Goal: Find specific page/section: Find specific page/section

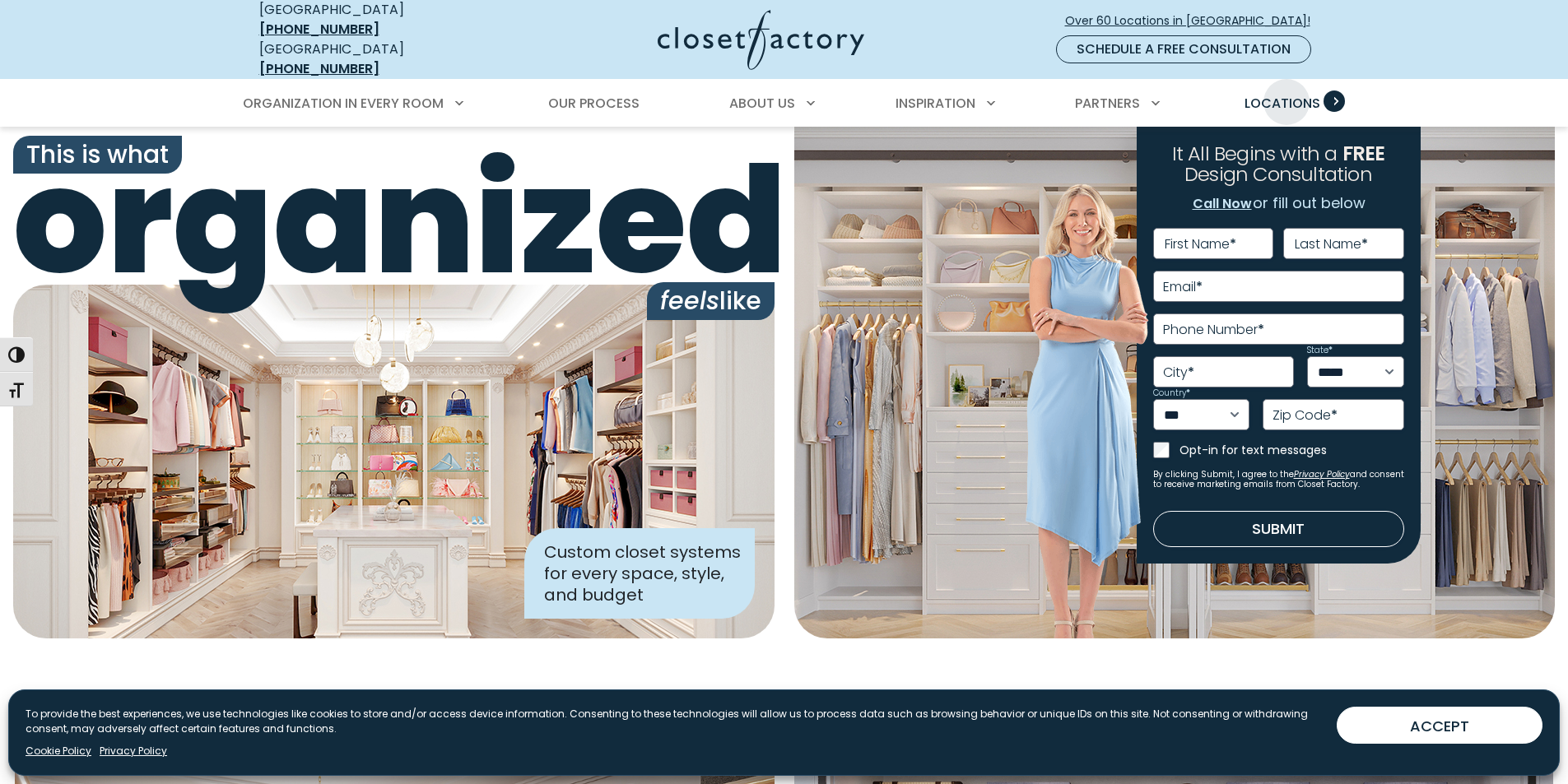
click at [1286, 94] on span "Locations" at bounding box center [1282, 103] width 76 height 19
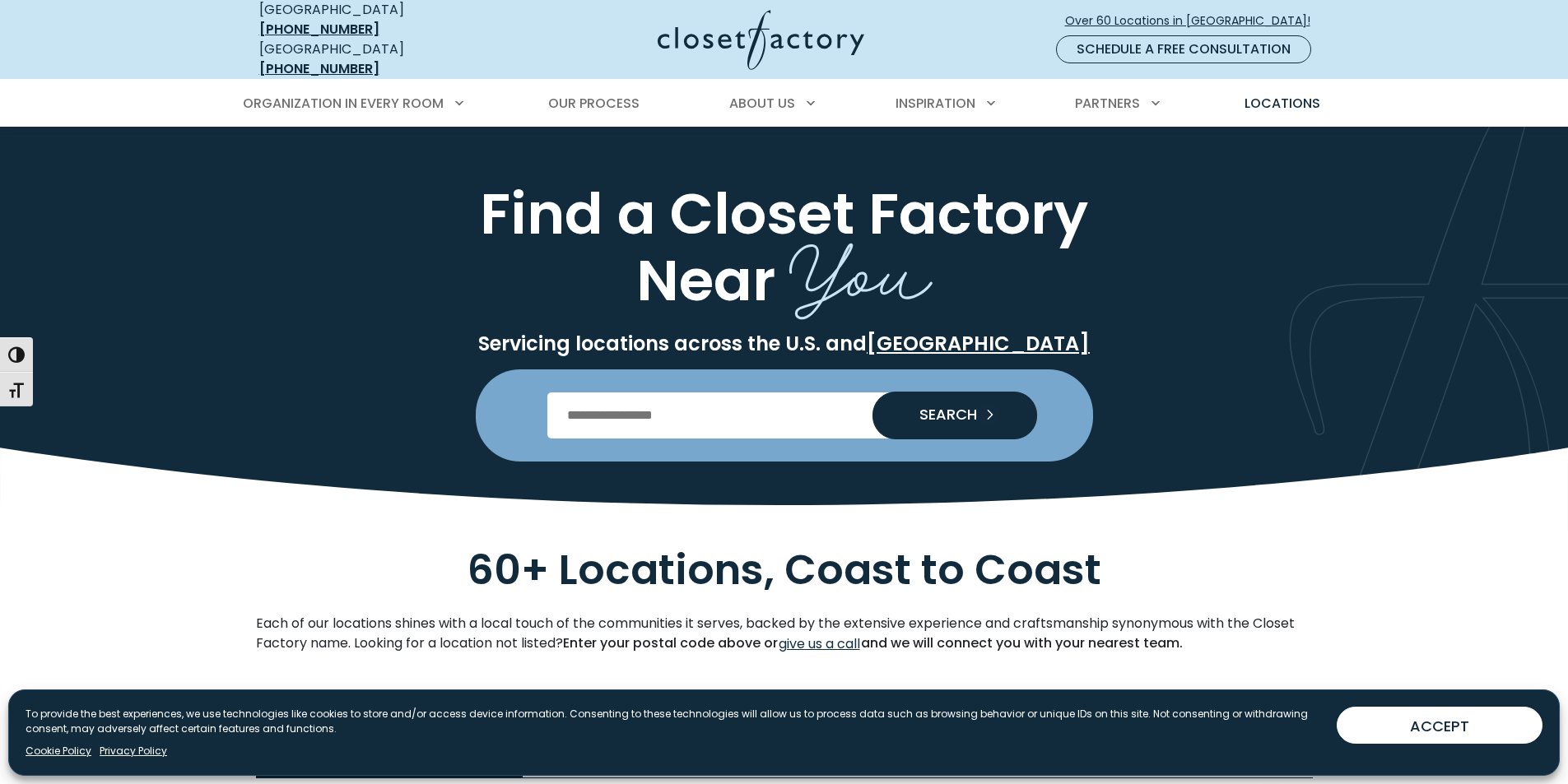
click at [677, 409] on input "Enter Postal Code" at bounding box center [784, 415] width 473 height 46
type input "*****"
click at [873, 392] on button "SEARCH" at bounding box center [955, 415] width 165 height 47
